Goal: Task Accomplishment & Management: Manage account settings

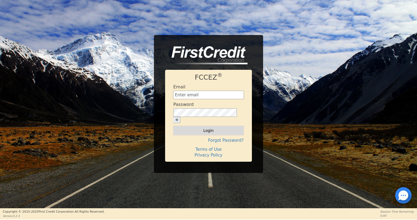
type input "h2eauxair.rainbow@gmail.com"
click at [202, 130] on button "Login" at bounding box center [208, 130] width 70 height 9
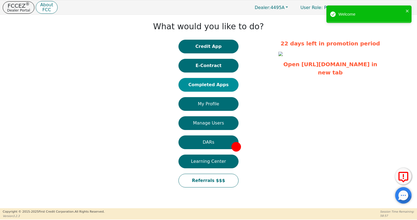
click at [217, 90] on button "Completed Apps" at bounding box center [209, 85] width 60 height 14
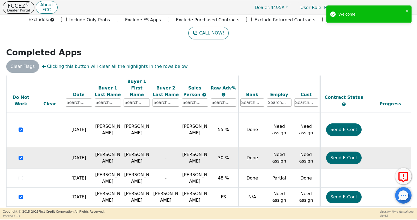
scroll to position [124, 0]
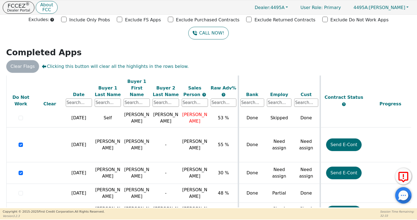
scroll to position [124, 0]
